Goal: Task Accomplishment & Management: Manage account settings

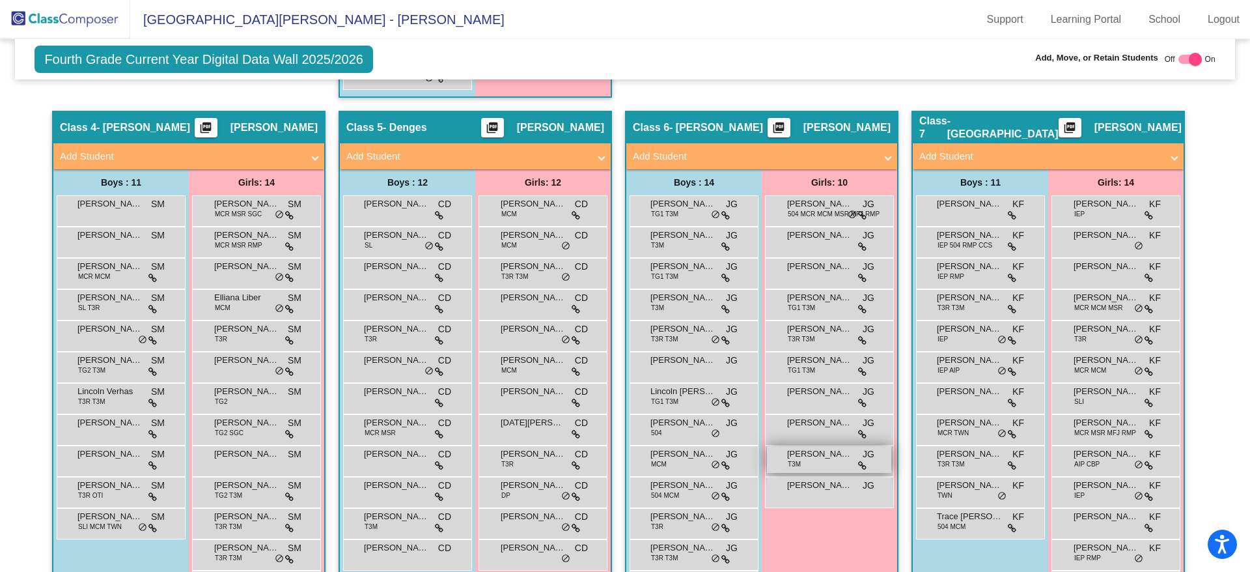
scroll to position [1043, 0]
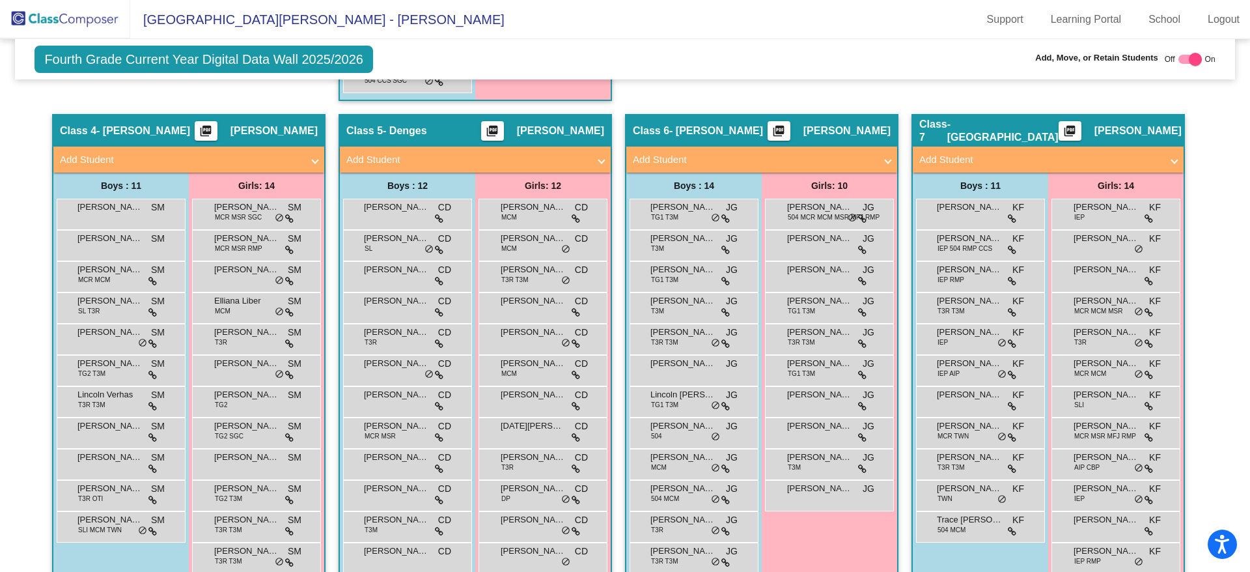
click at [160, 122] on div "Class 4 - [PERSON_NAME] picture_as_pdf [PERSON_NAME]" at bounding box center [188, 130] width 271 height 31
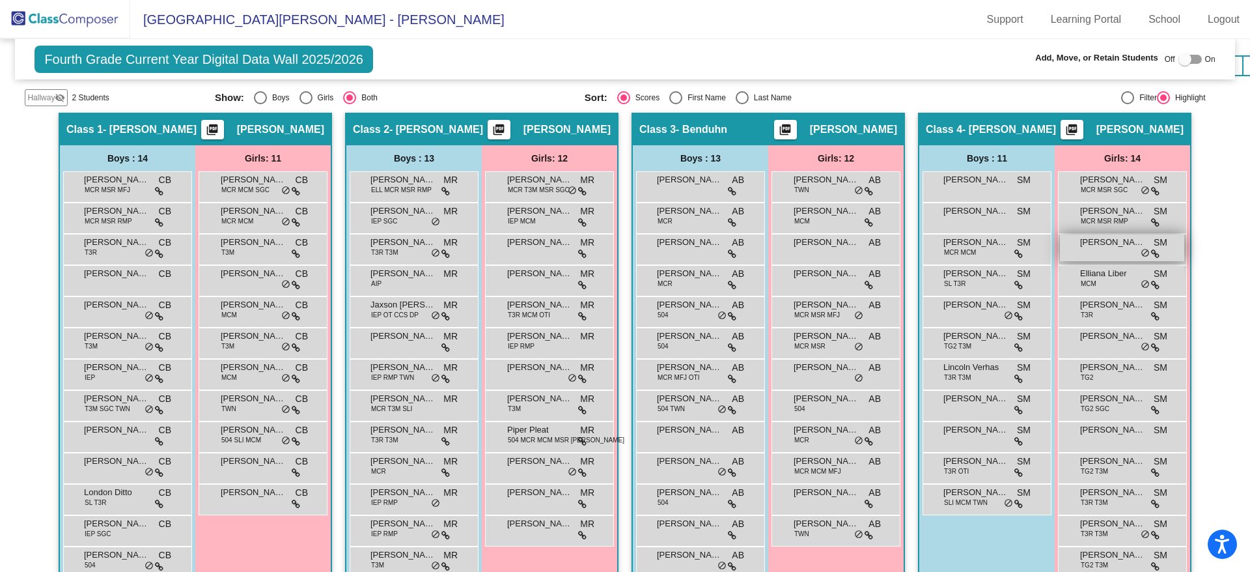
scroll to position [546, 0]
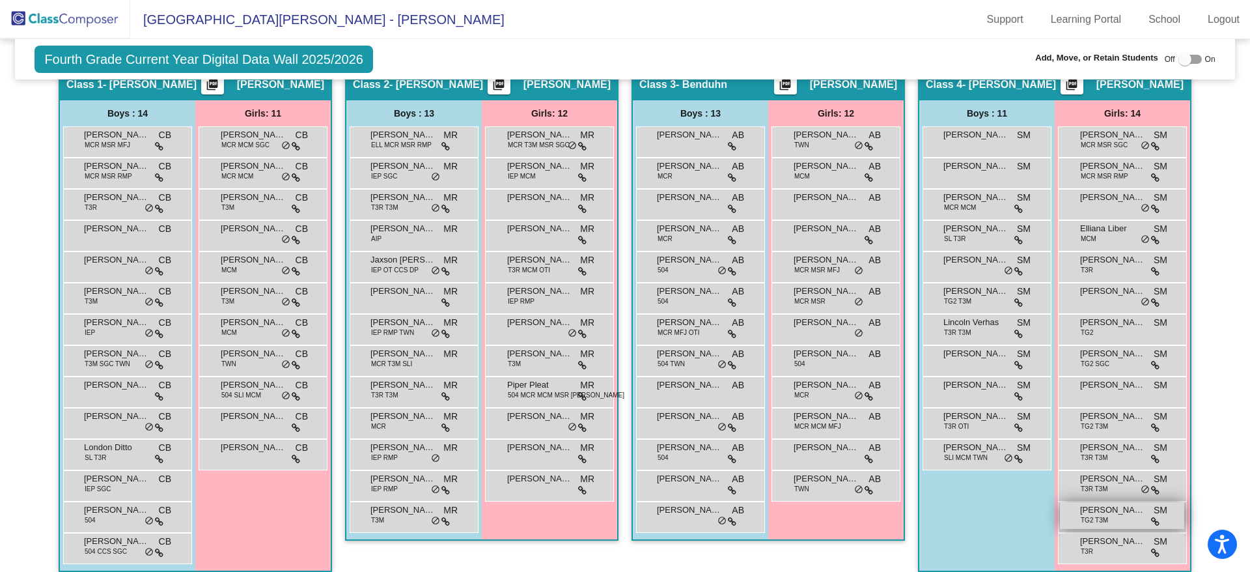
click at [1104, 516] on span "TG2 T3M" at bounding box center [1094, 520] width 27 height 10
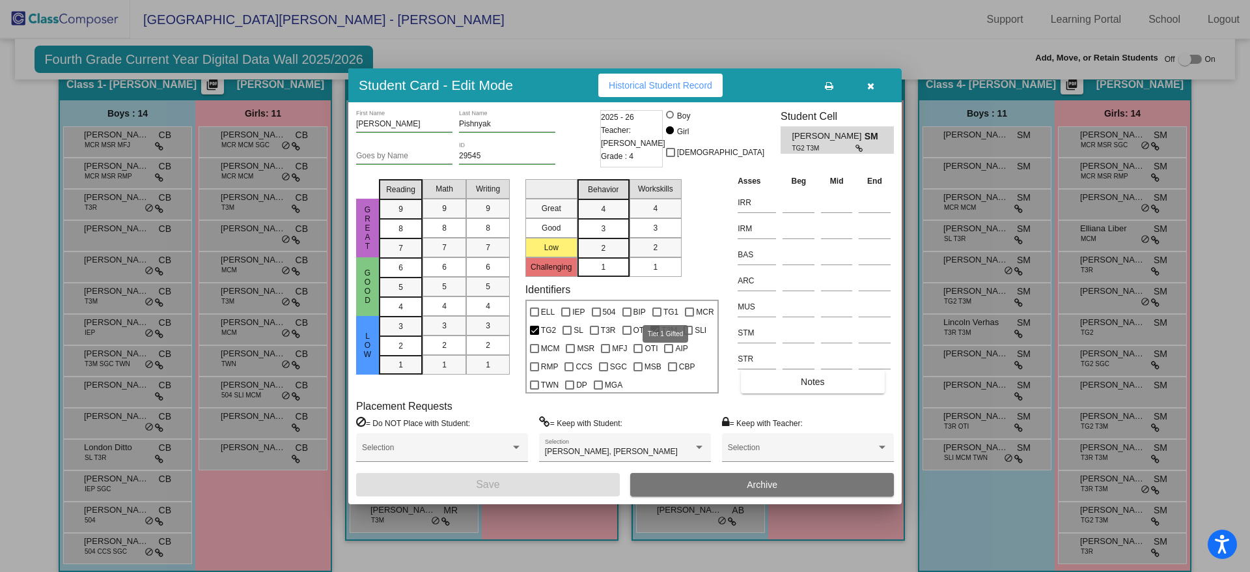
click at [657, 307] on div at bounding box center [656, 311] width 9 height 9
click at [657, 316] on input "TG1" at bounding box center [656, 316] width 1 height 1
checkbox input "true"
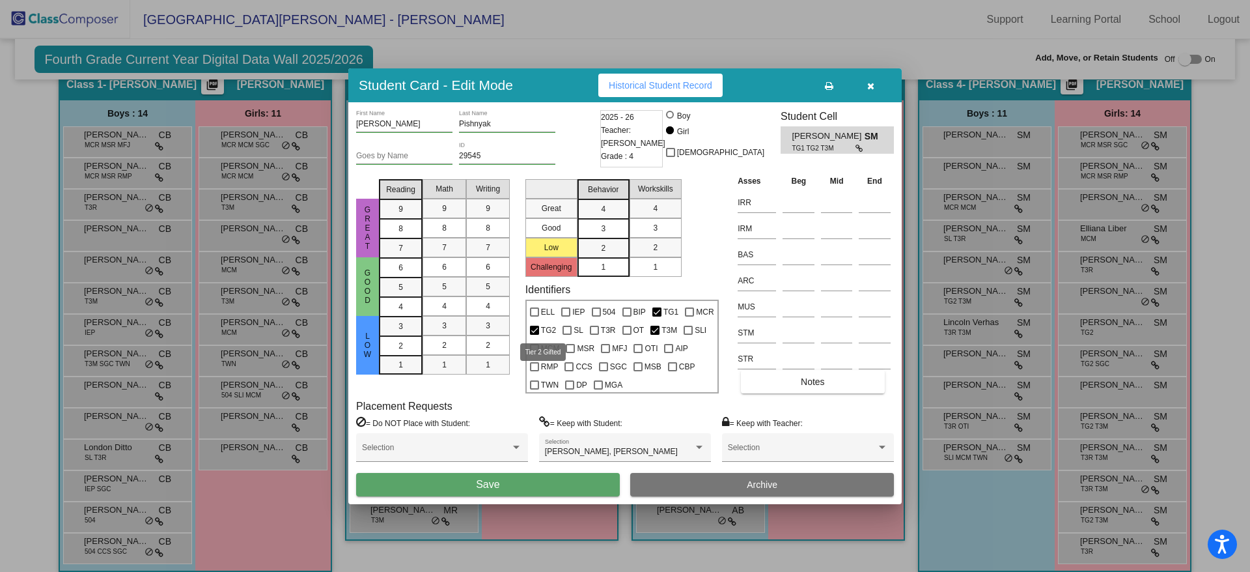
click at [531, 328] on div at bounding box center [534, 330] width 9 height 9
click at [534, 335] on input "TG2" at bounding box center [534, 335] width 1 height 1
checkbox input "false"
click at [524, 483] on button "Save" at bounding box center [488, 484] width 264 height 23
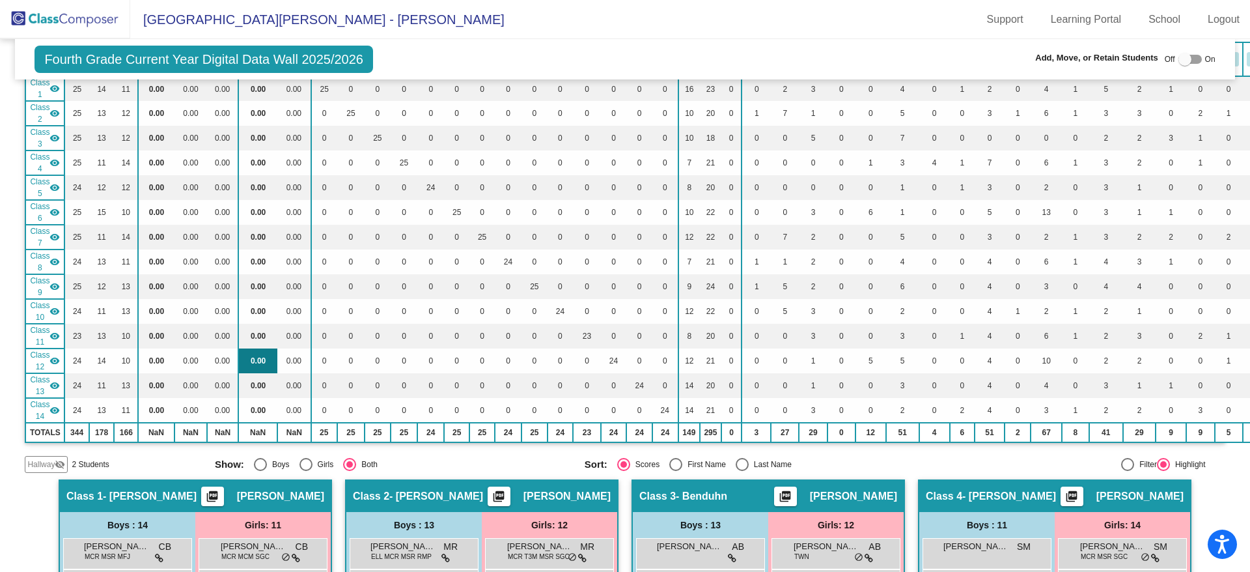
scroll to position [195, 0]
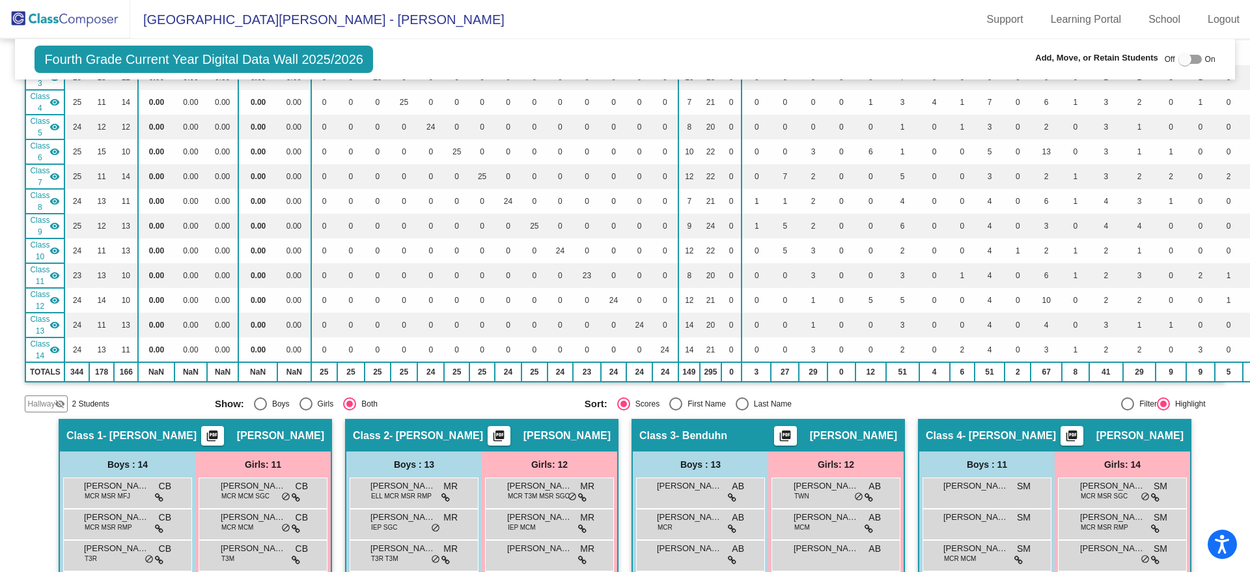
click at [38, 402] on span "Hallway" at bounding box center [40, 404] width 27 height 12
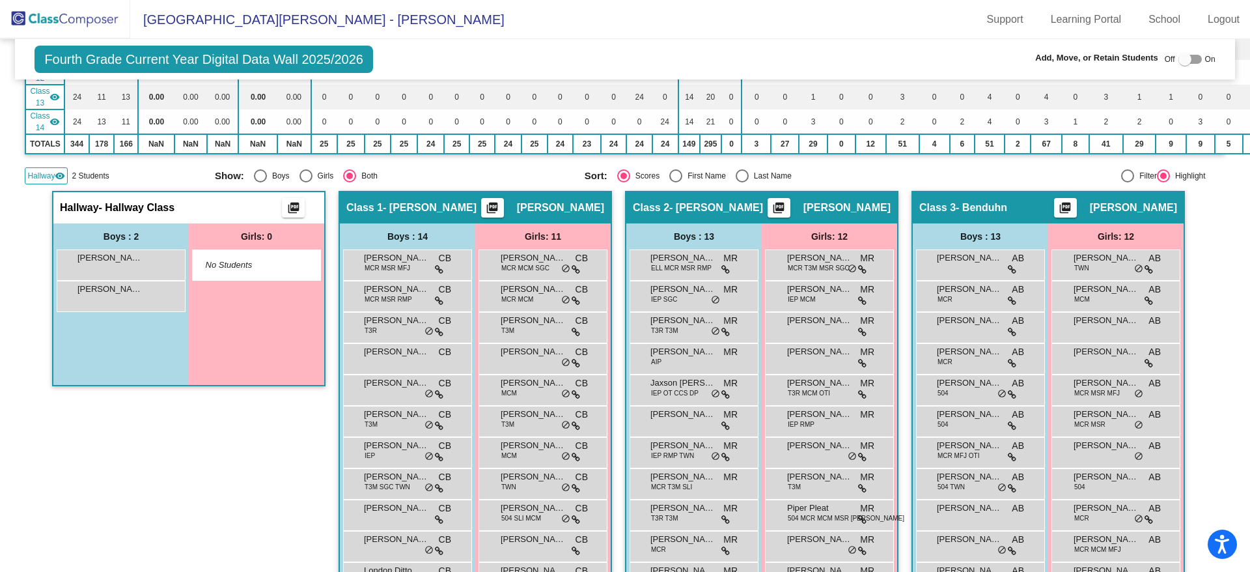
scroll to position [359, 0]
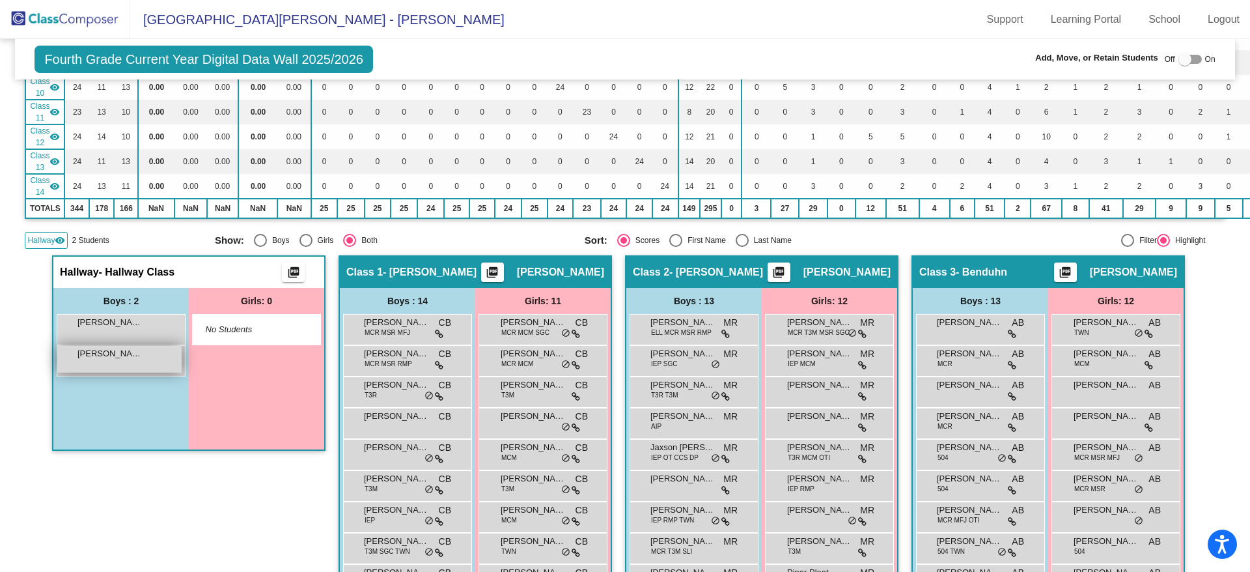
drag, startPoint x: 130, startPoint y: 320, endPoint x: 113, endPoint y: 359, distance: 42.3
click at [113, 361] on div "Ellis Rizza lock do_not_disturb_alt Hayden Gorski lock do_not_disturb_alt" at bounding box center [121, 345] width 129 height 63
drag, startPoint x: 110, startPoint y: 322, endPoint x: 72, endPoint y: 339, distance: 42.0
click at [72, 339] on div "Ellis Rizza lock do_not_disturb_alt" at bounding box center [119, 328] width 124 height 27
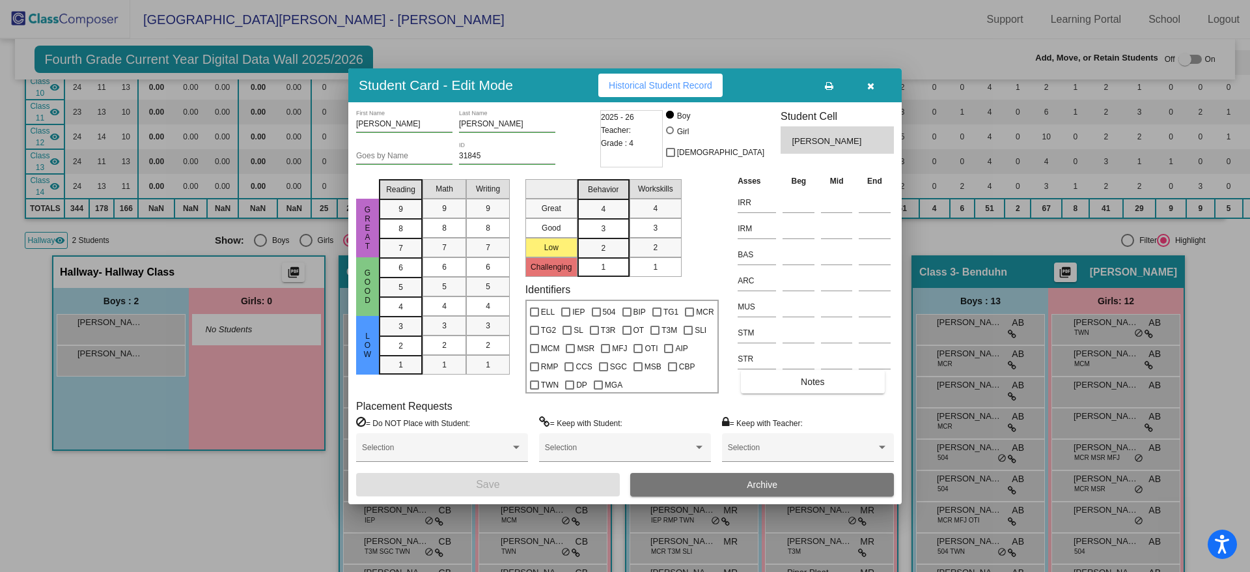
click at [870, 89] on icon "button" at bounding box center [870, 85] width 7 height 9
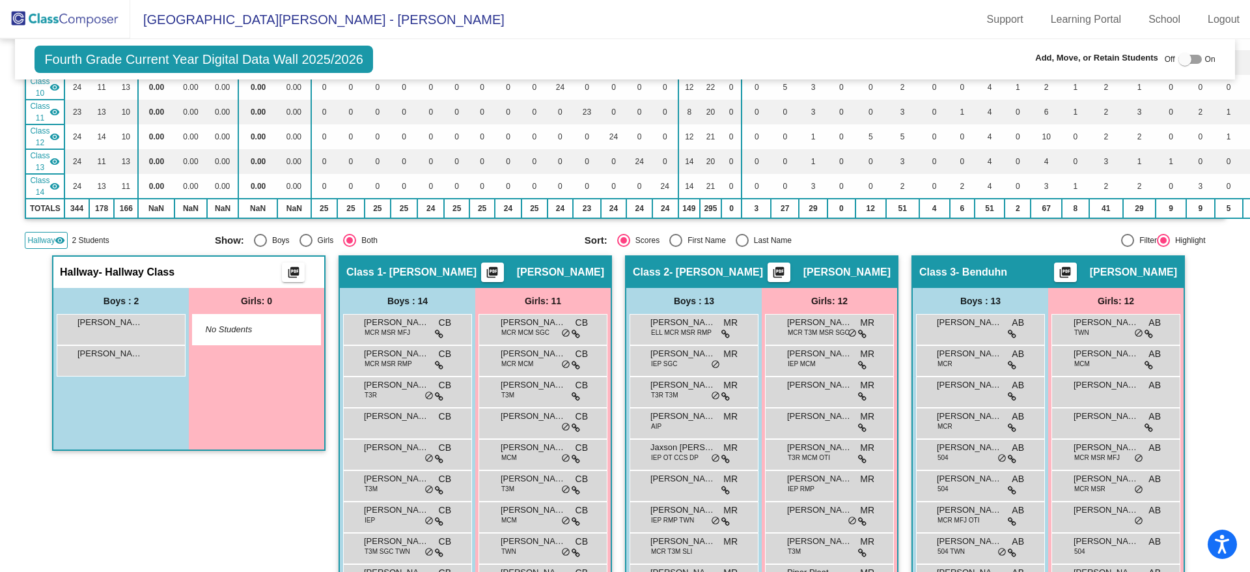
click at [1184, 60] on div at bounding box center [1185, 59] width 13 height 13
checkbox input "true"
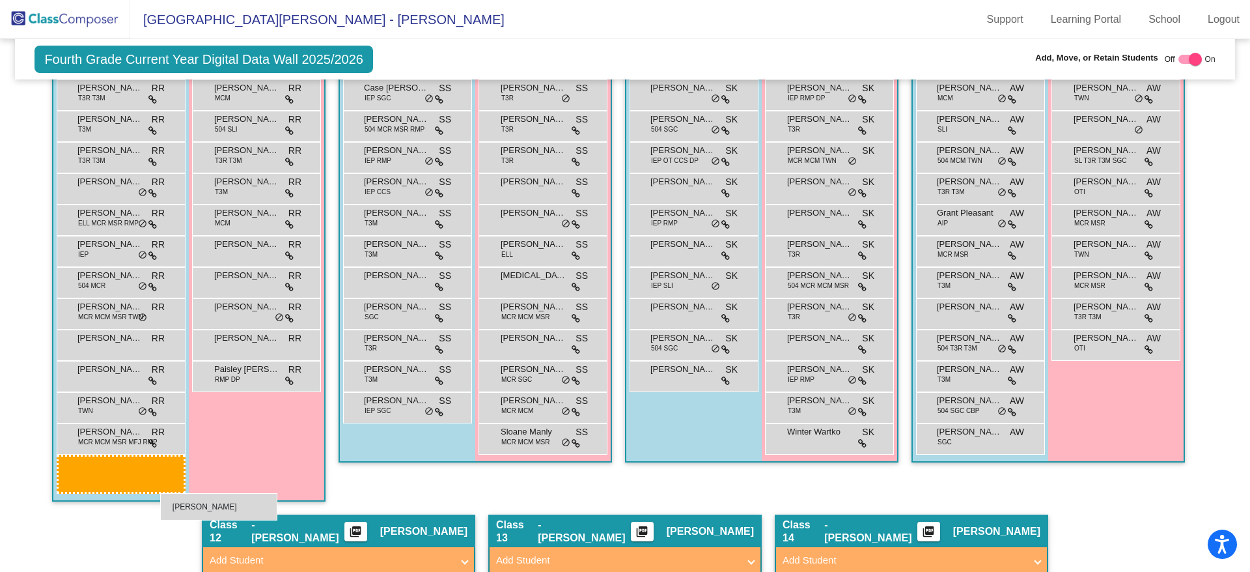
scroll to position [1785, 0]
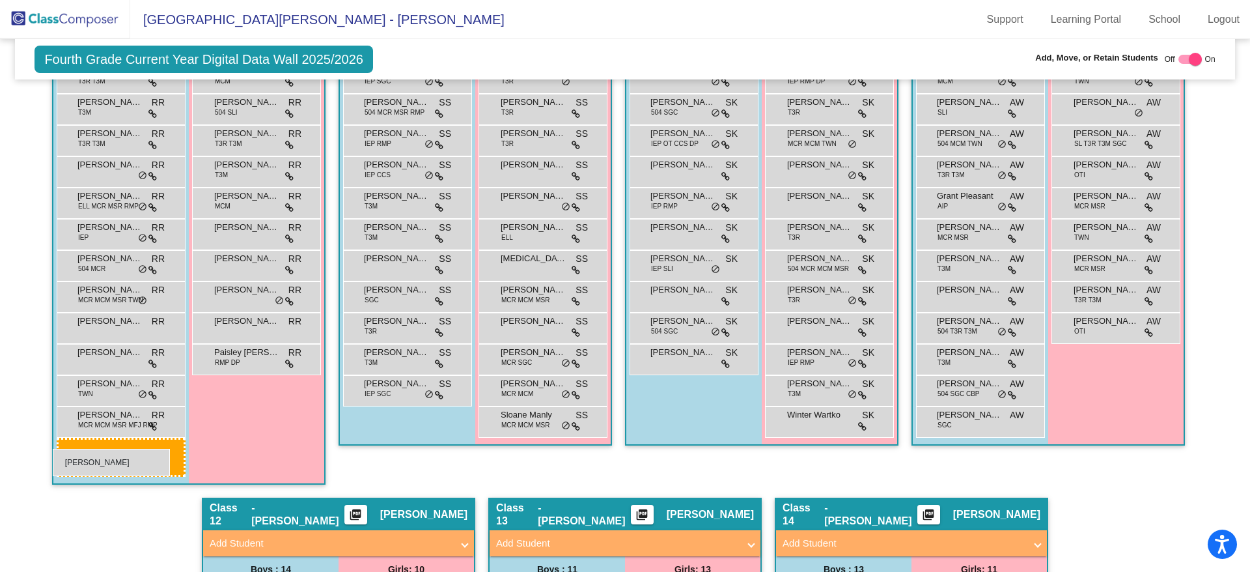
drag, startPoint x: 81, startPoint y: 343, endPoint x: 53, endPoint y: 449, distance: 109.3
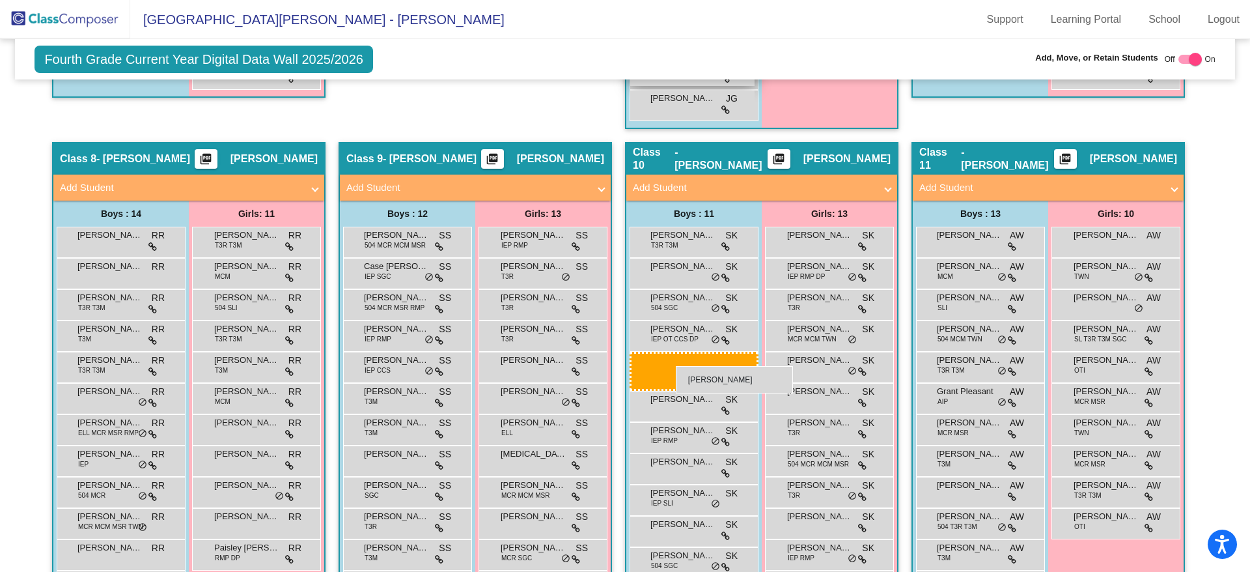
scroll to position [1687, 0]
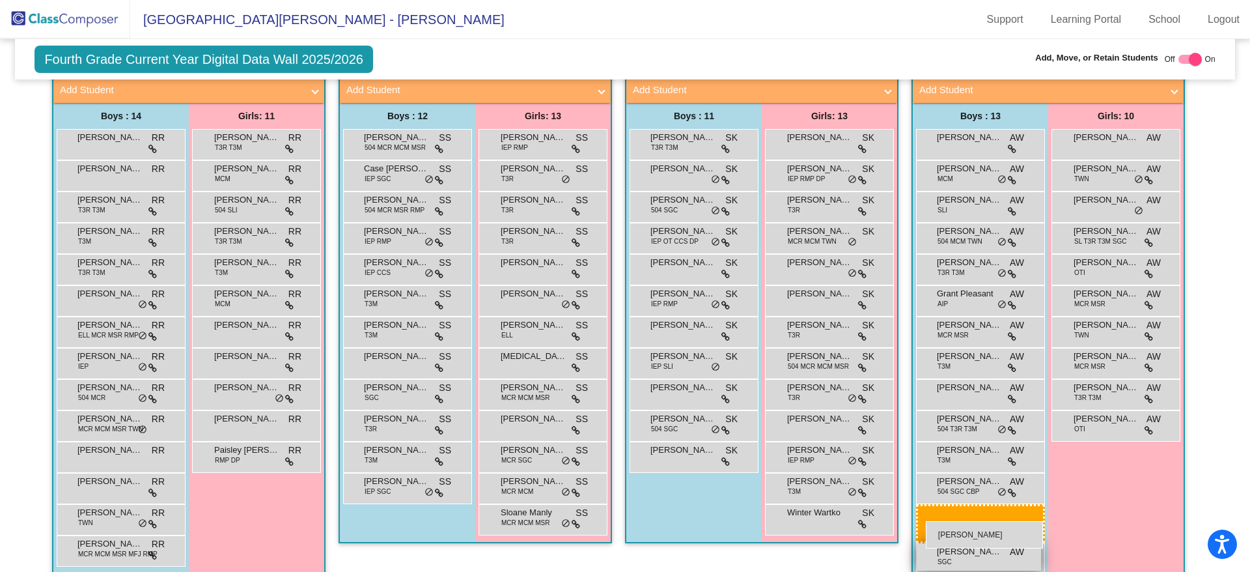
drag, startPoint x: 101, startPoint y: 296, endPoint x: 919, endPoint y: 509, distance: 845.8
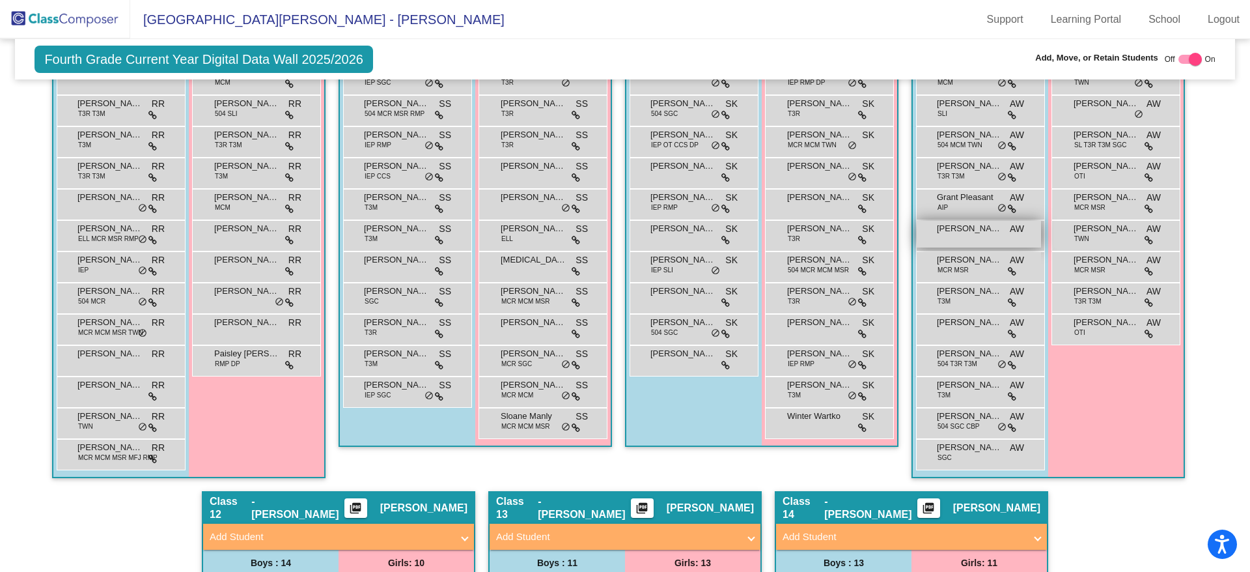
scroll to position [1785, 0]
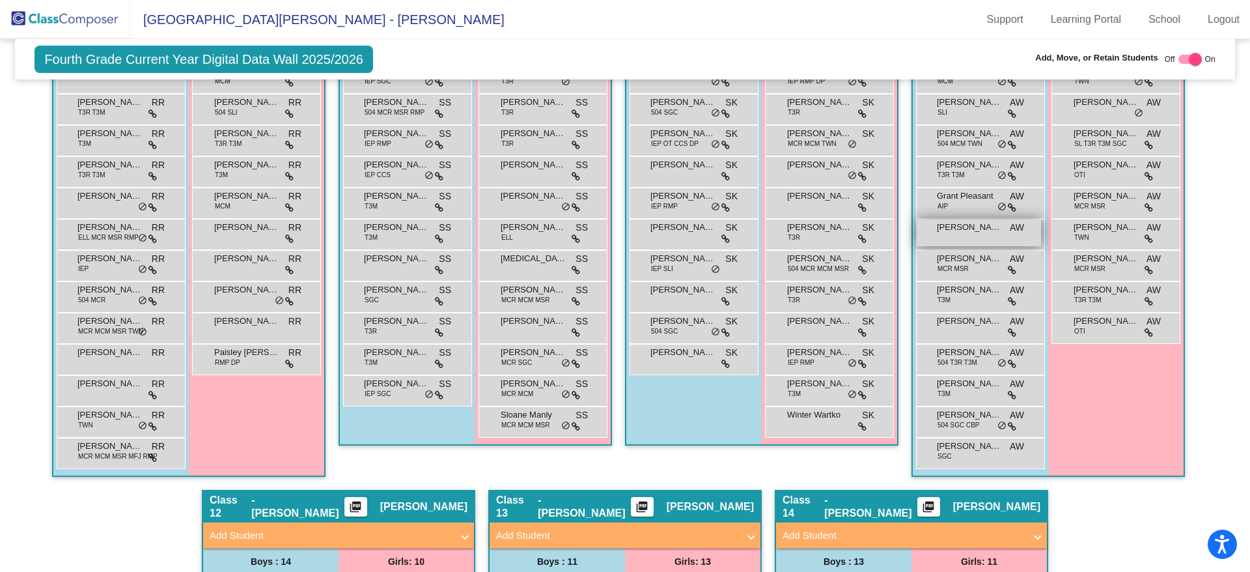
click at [954, 233] on span "[PERSON_NAME]" at bounding box center [969, 227] width 65 height 13
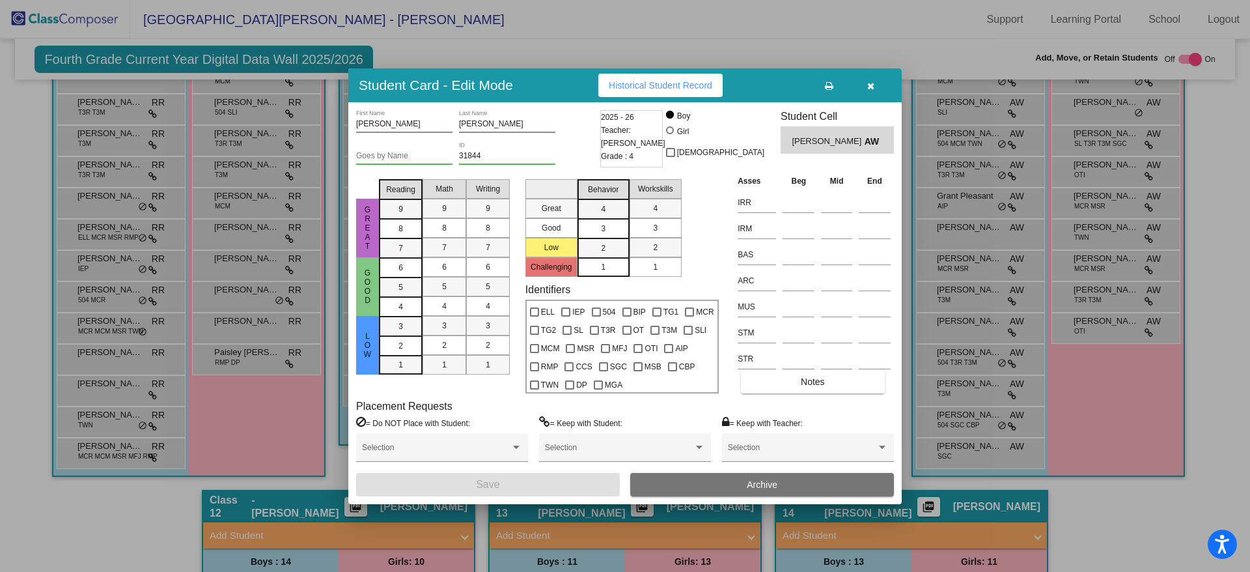
click at [674, 132] on div at bounding box center [670, 130] width 8 height 8
click at [671, 137] on input "Girl" at bounding box center [671, 137] width 1 height 1
radio input "true"
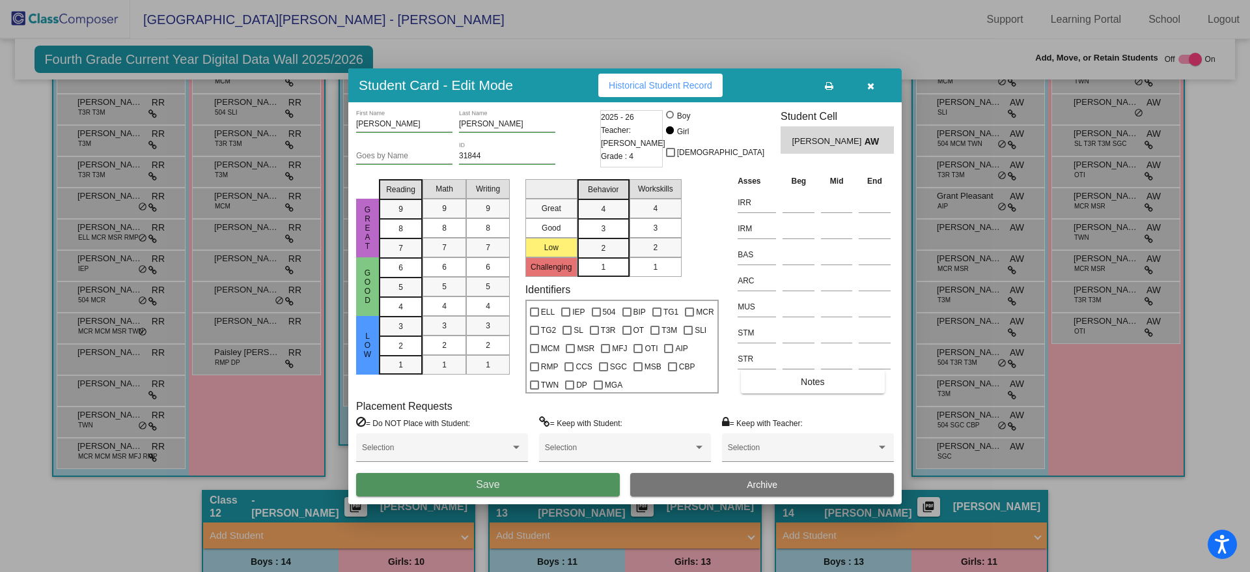
click at [570, 480] on button "Save" at bounding box center [488, 484] width 264 height 23
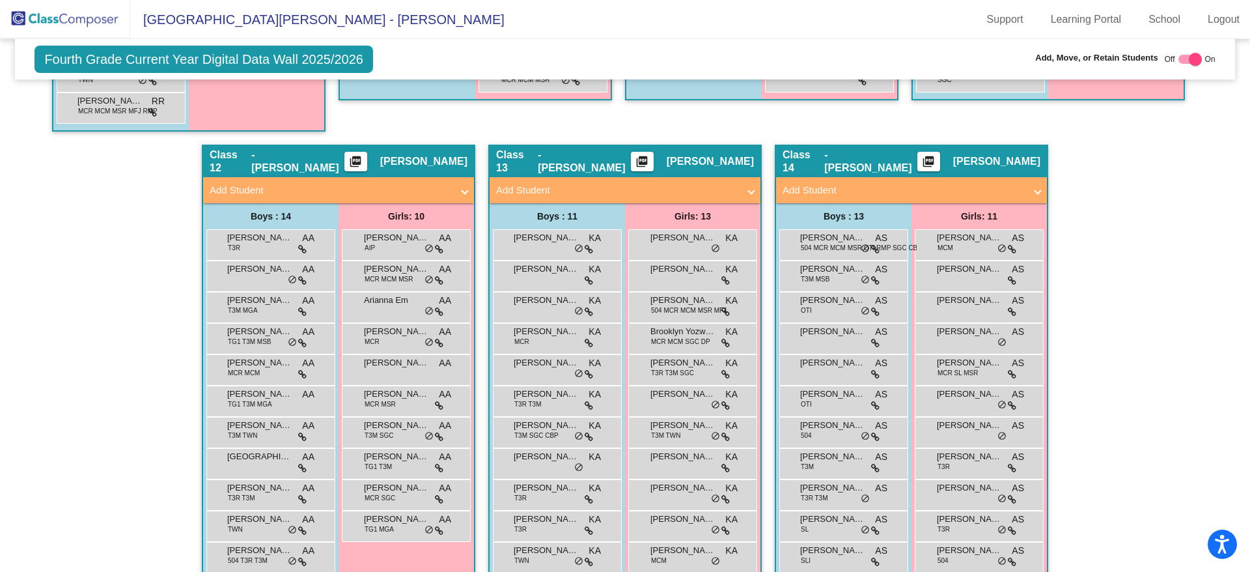
scroll to position [2057, 0]
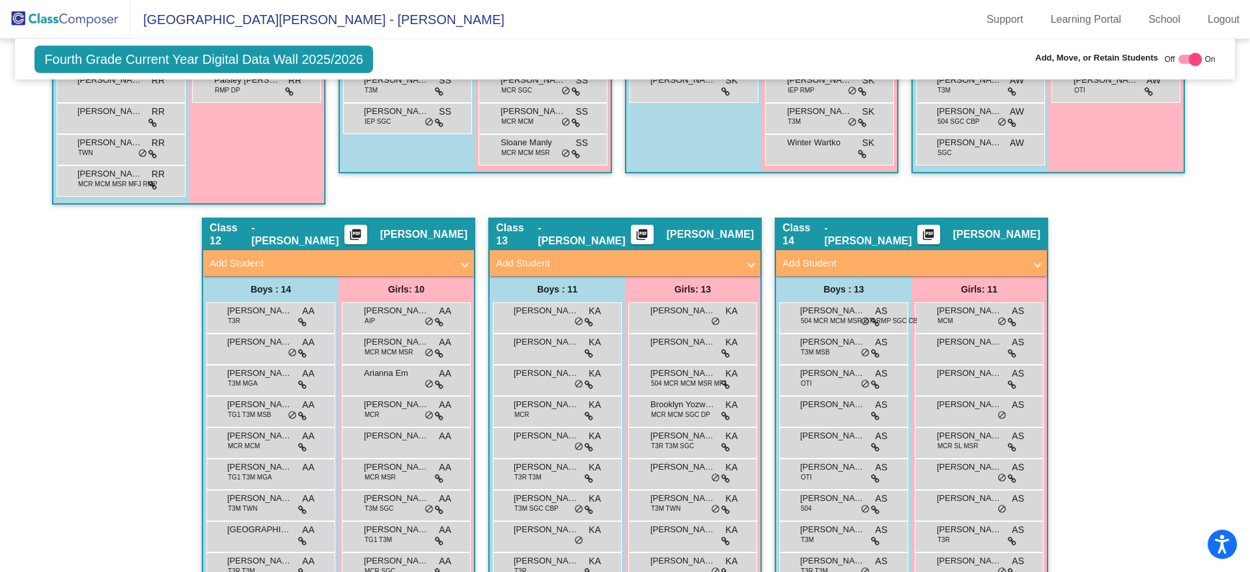
drag, startPoint x: 894, startPoint y: 393, endPoint x: 906, endPoint y: 425, distance: 34.6
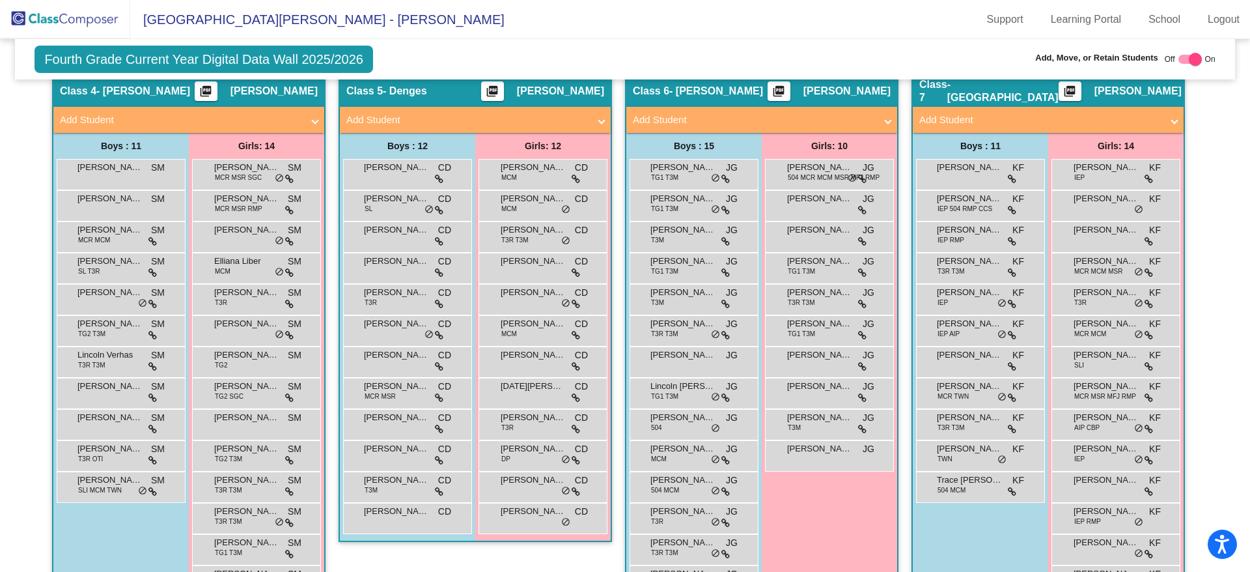
scroll to position [1061, 0]
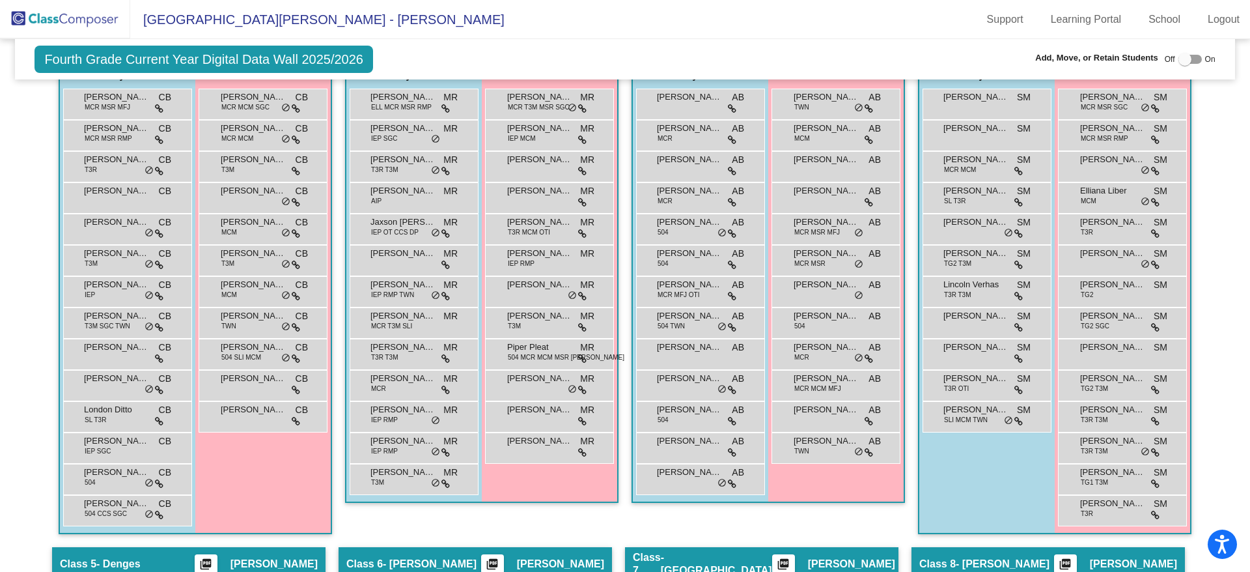
scroll to position [586, 0]
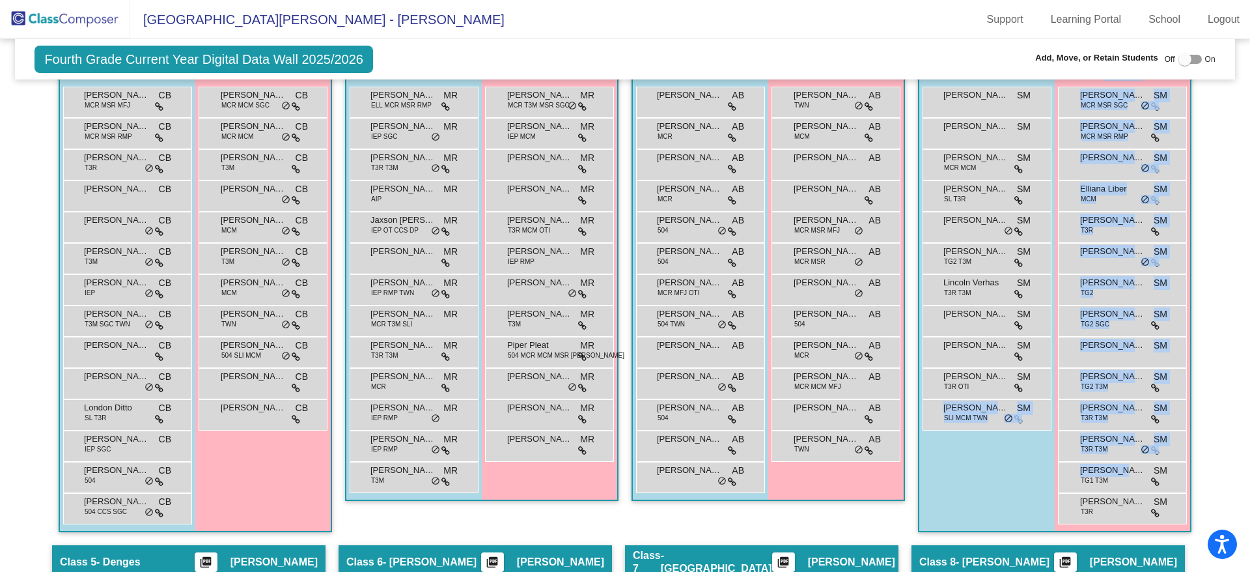
drag, startPoint x: 1114, startPoint y: 468, endPoint x: 968, endPoint y: 485, distance: 146.8
click at [0, 0] on div "Boys : 11 Braden George SM lock do_not_disturb_alt Chase Burkowski SM lock do_n…" at bounding box center [0, 0] width 0 height 0
click at [966, 53] on div "Add, Move, or Retain Students Off On" at bounding box center [1039, 59] width 354 height 17
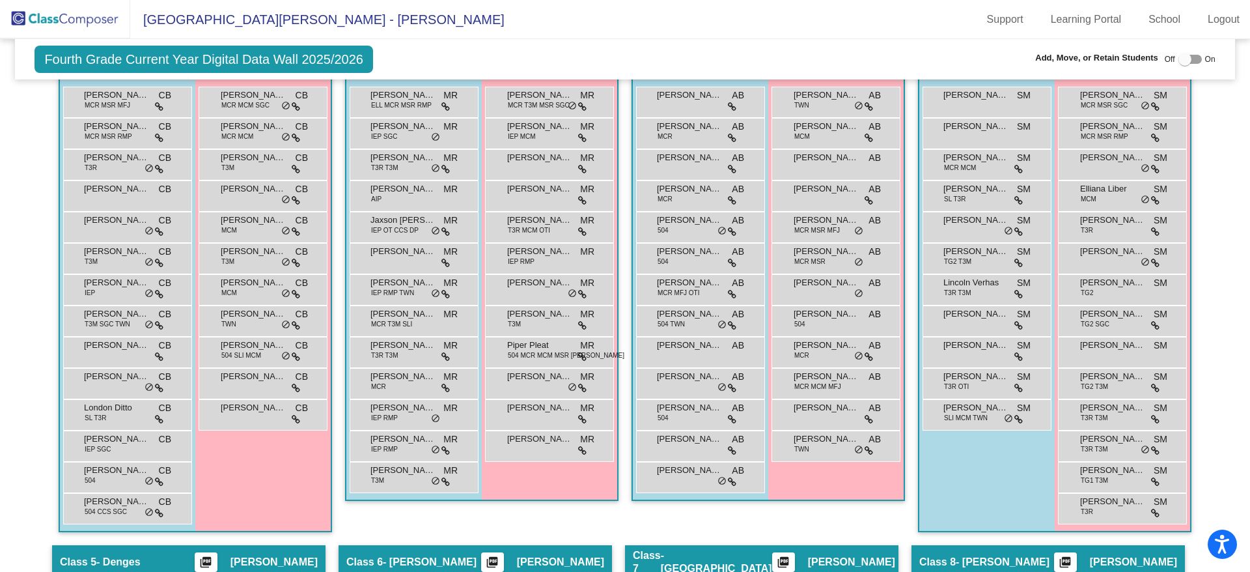
click at [1183, 61] on div at bounding box center [1185, 59] width 13 height 13
checkbox input "true"
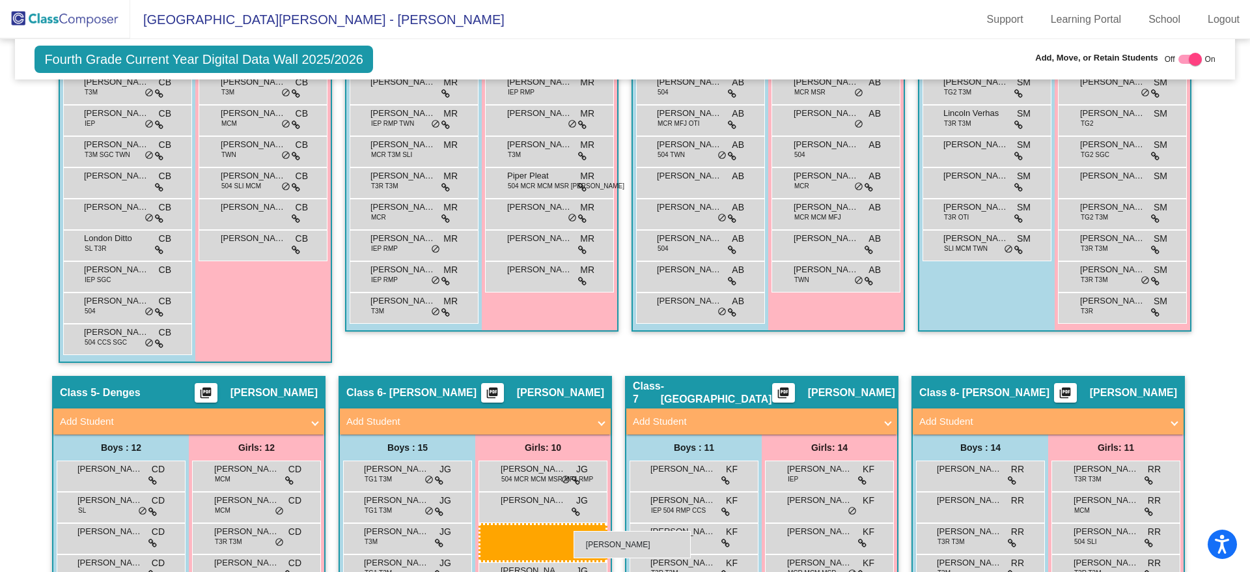
scroll to position [879, 0]
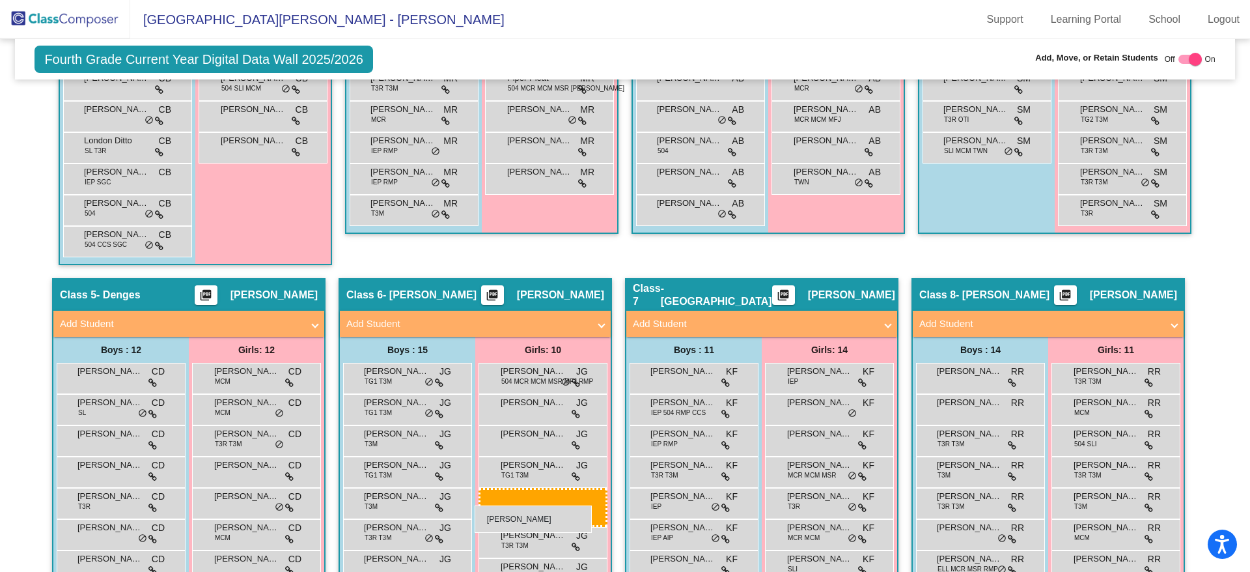
drag, startPoint x: 1081, startPoint y: 496, endPoint x: 475, endPoint y: 505, distance: 606.3
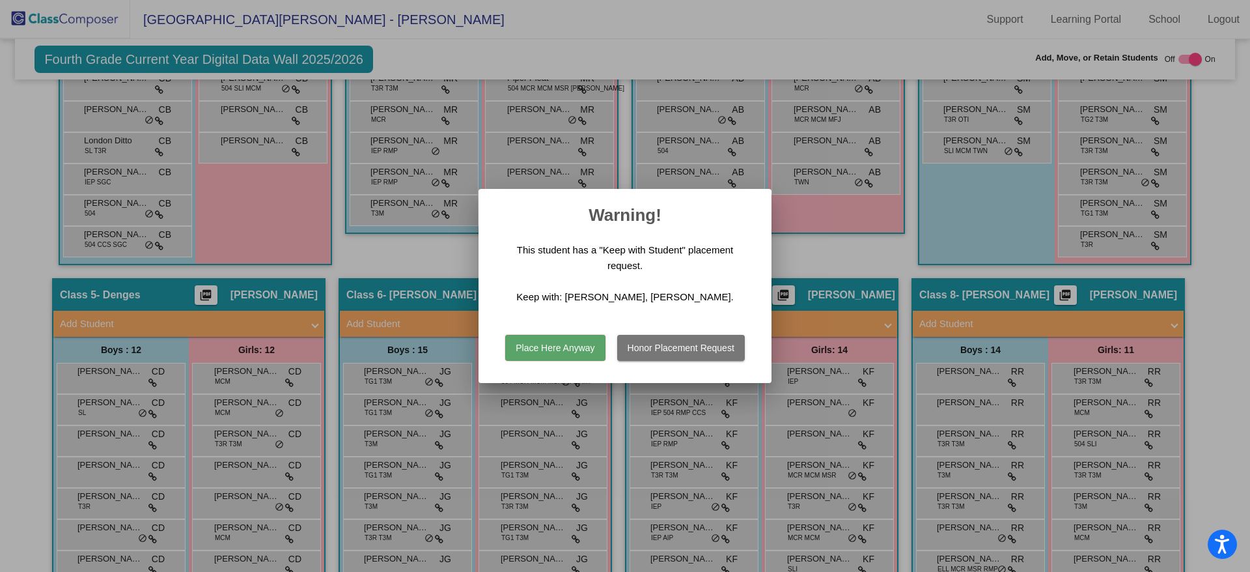
click at [533, 348] on button "Place Here Anyway" at bounding box center [555, 348] width 100 height 26
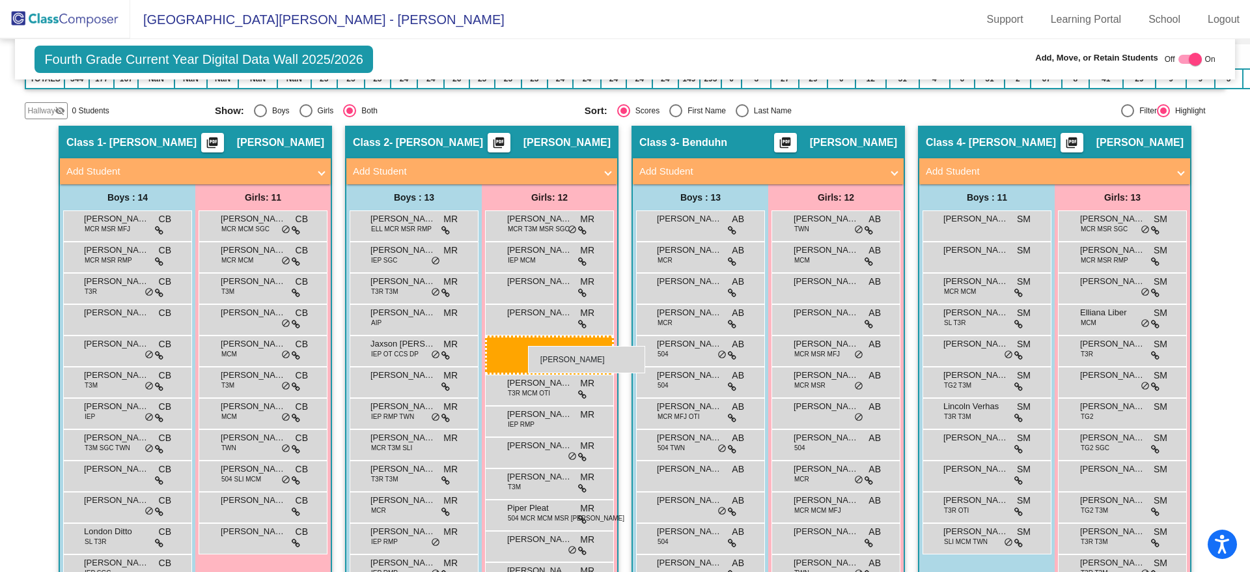
scroll to position [586, 0]
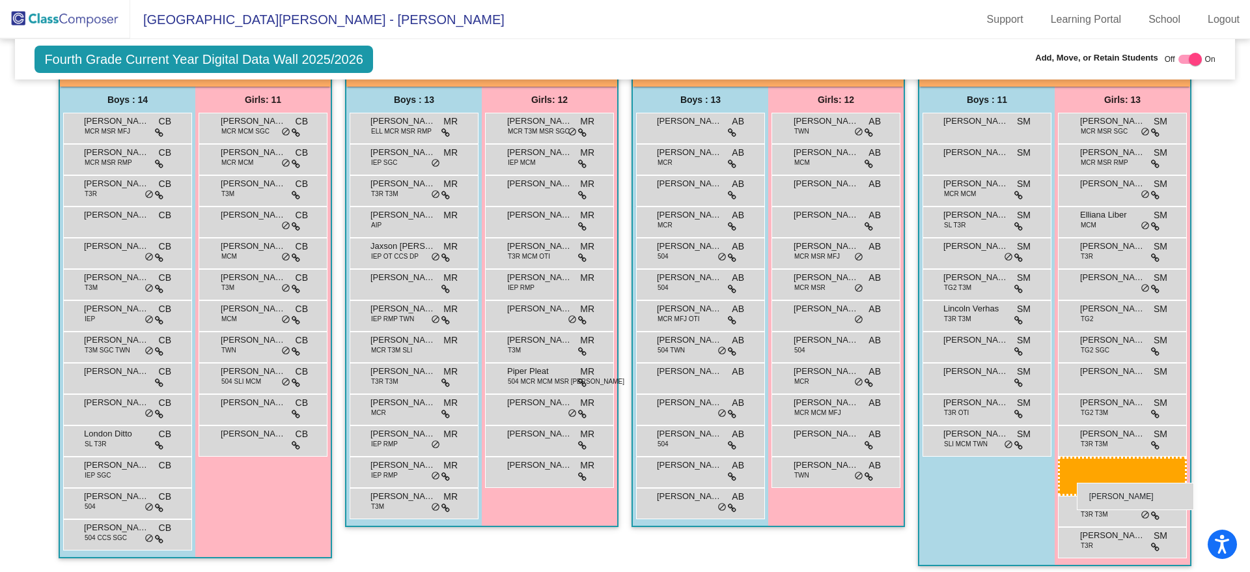
drag, startPoint x: 536, startPoint y: 300, endPoint x: 1077, endPoint y: 483, distance: 571.0
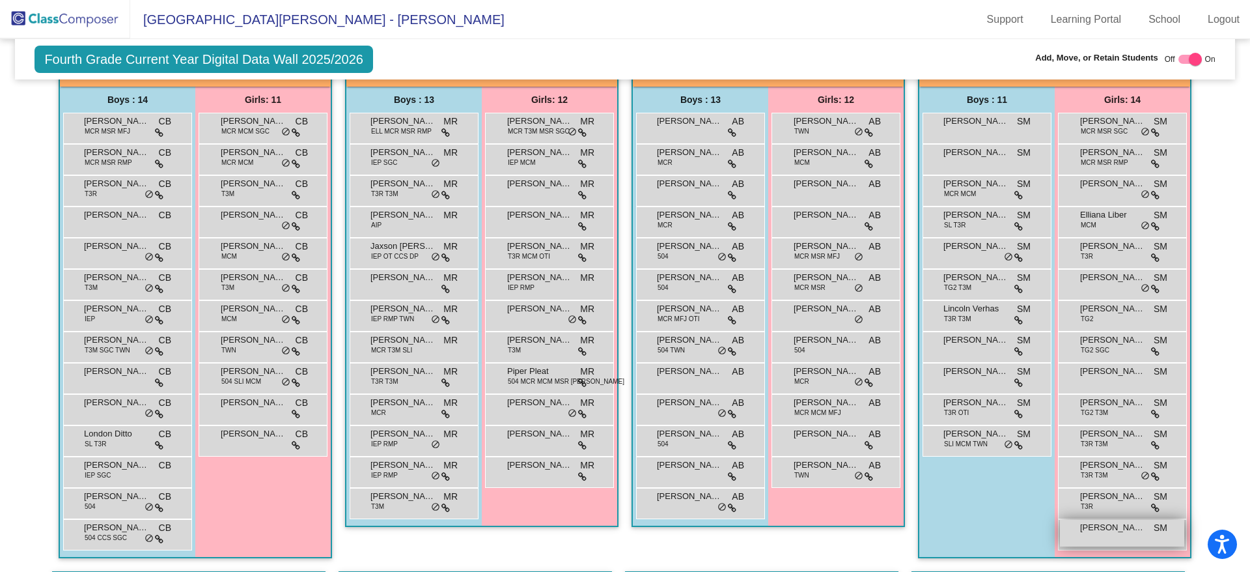
click at [1114, 538] on div "Zoey Stoneman SM lock do_not_disturb_alt" at bounding box center [1122, 533] width 124 height 27
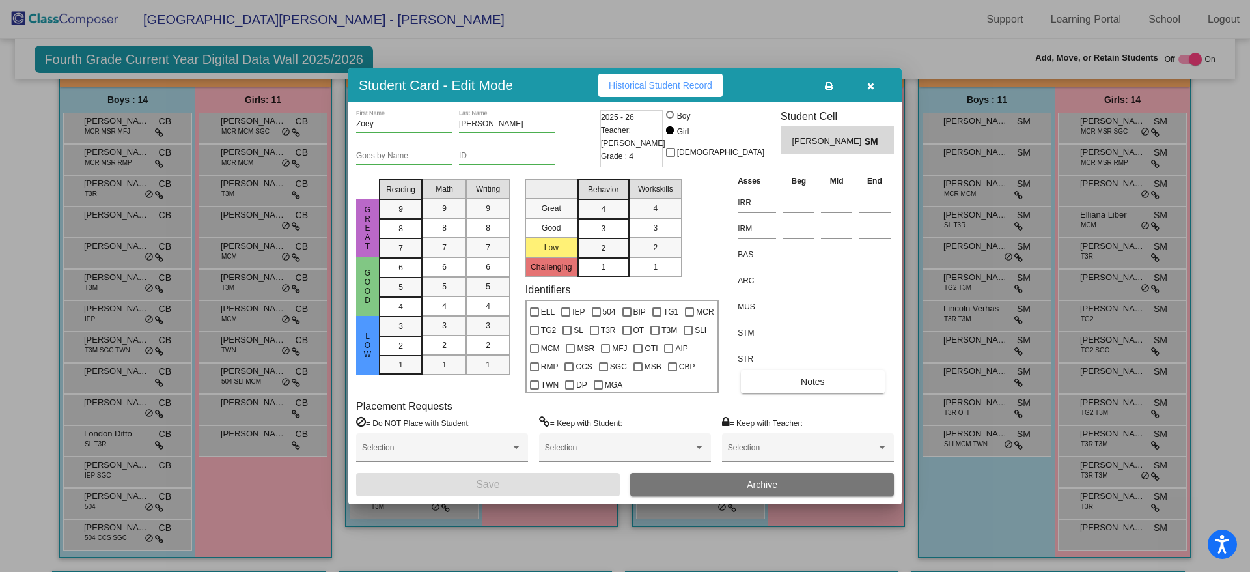
click at [478, 152] on input "ID" at bounding box center [507, 156] width 96 height 9
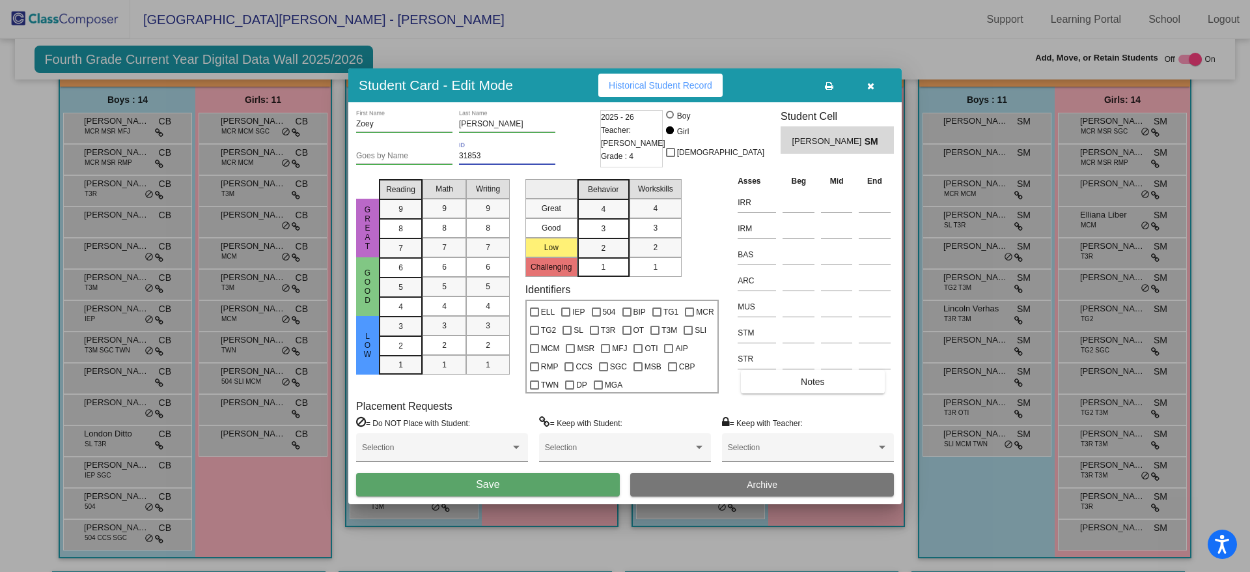
type input "31853"
click at [554, 481] on button "Save" at bounding box center [488, 484] width 264 height 23
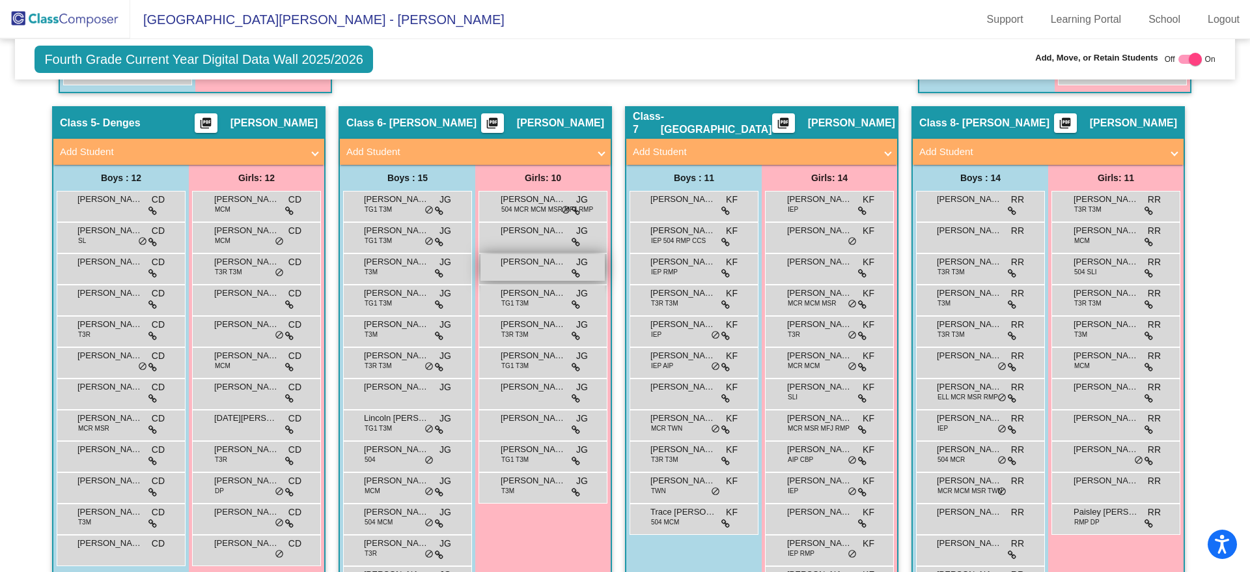
scroll to position [1074, 0]
